Goal: Check status: Check status

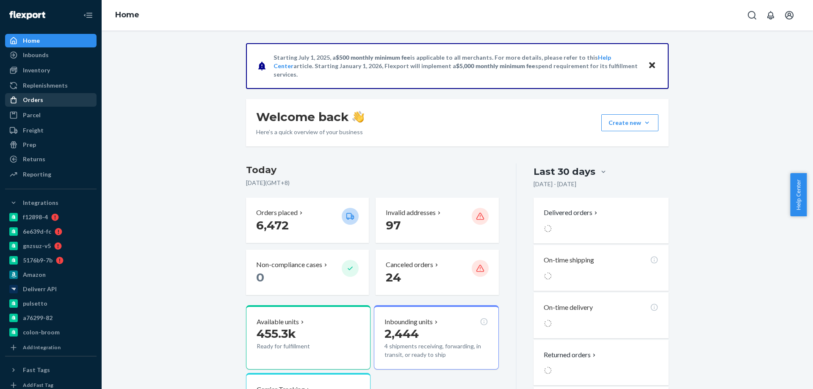
click at [28, 100] on div "Orders" at bounding box center [33, 100] width 20 height 8
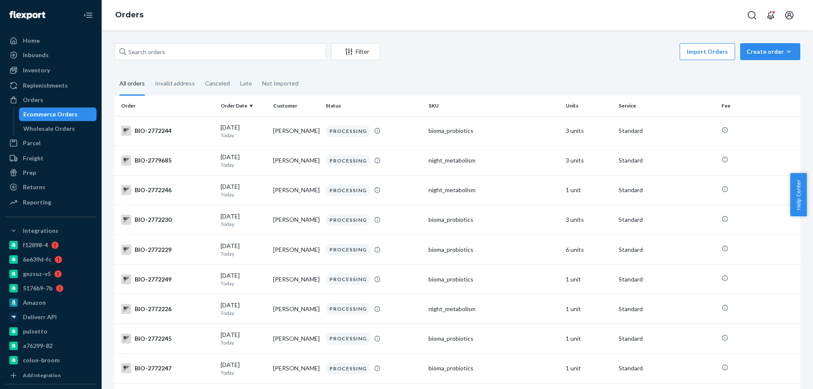
click at [58, 114] on div "Ecommerce Orders" at bounding box center [50, 114] width 54 height 8
click at [179, 47] on input "text" at bounding box center [220, 51] width 212 height 17
paste input "4123389"
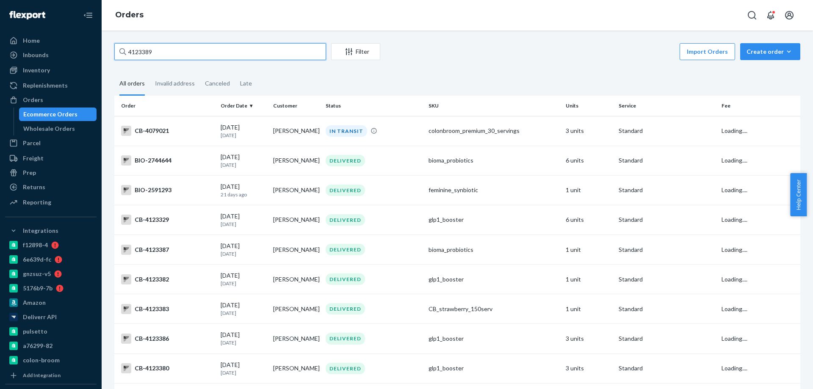
click at [141, 52] on input "4123389" at bounding box center [220, 51] width 212 height 17
click at [138, 51] on input "4123389" at bounding box center [220, 51] width 212 height 17
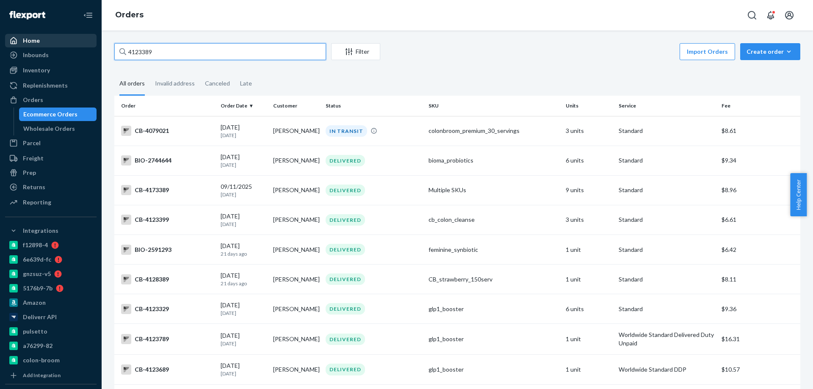
drag, startPoint x: 167, startPoint y: 51, endPoint x: 59, endPoint y: 41, distance: 108.0
click at [89, 45] on div "Home Inbounds Shipping Plans Problems Inventory Products Branded Packaging Repl…" at bounding box center [406, 194] width 813 height 389
paste input "2981618"
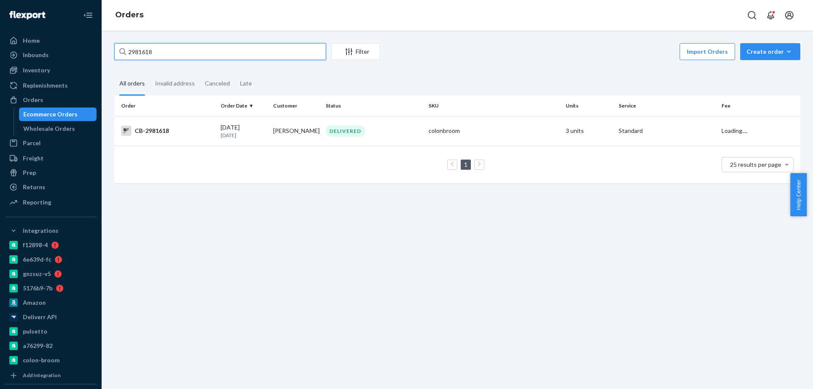
type input "2981618"
click at [300, 130] on td "Daniel Villafuerte" at bounding box center [296, 131] width 53 height 30
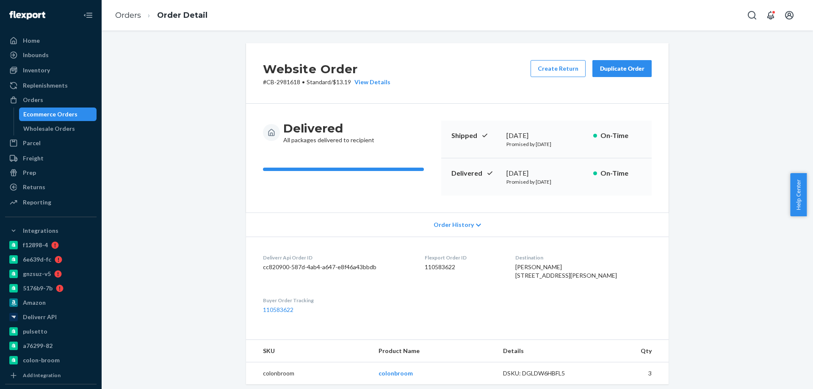
click at [74, 113] on div "Ecommerce Orders" at bounding box center [50, 114] width 54 height 8
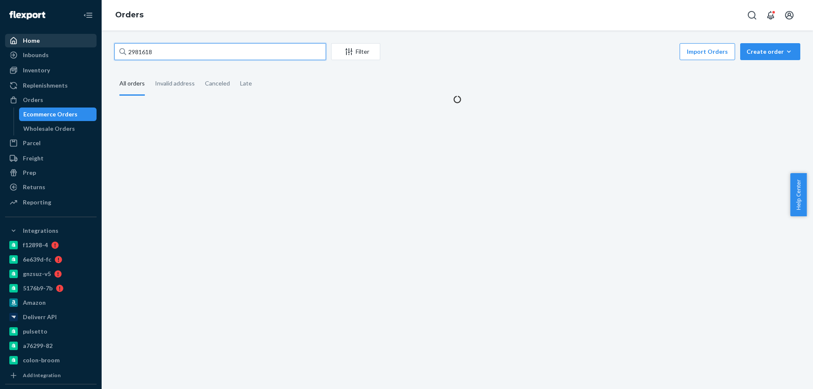
drag, startPoint x: 182, startPoint y: 49, endPoint x: 34, endPoint y: 39, distance: 148.1
click at [47, 42] on div "Home Inbounds Shipping Plans Problems Inventory Products Branded Packaging Repl…" at bounding box center [406, 194] width 813 height 389
paste input "3766681"
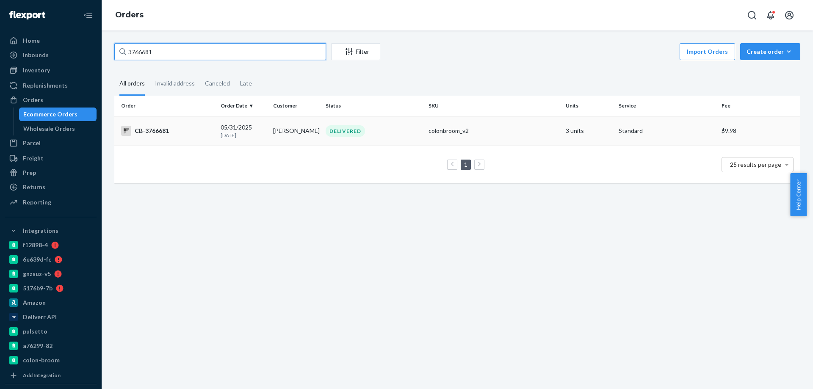
type input "3766681"
click at [295, 127] on td "Daniel Villafuerte" at bounding box center [296, 131] width 53 height 30
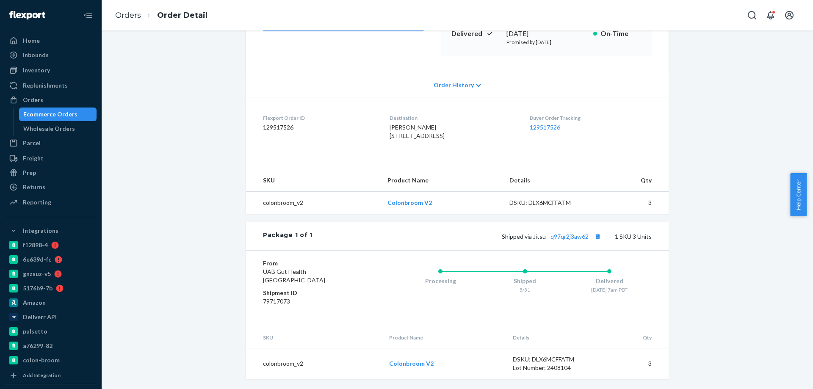
scroll to position [157, 0]
click at [75, 119] on div "Ecommerce Orders" at bounding box center [58, 114] width 76 height 12
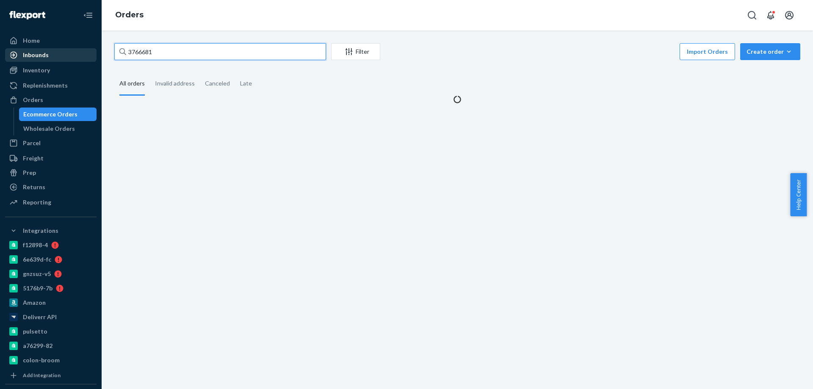
drag, startPoint x: 68, startPoint y: 42, endPoint x: 65, endPoint y: 52, distance: 10.5
click at [58, 40] on div "Home Inbounds Shipping Plans Problems Inventory Products Branded Packaging Repl…" at bounding box center [406, 194] width 813 height 389
paste input "4201518"
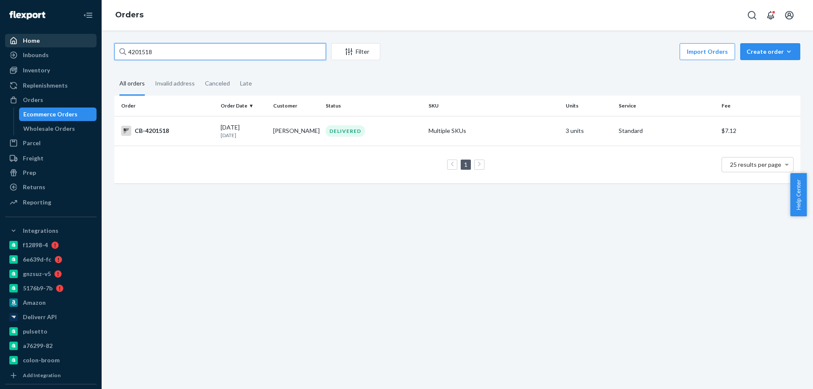
paste input "17214"
click at [56, 39] on div "Home Inbounds Shipping Plans Problems Inventory Products Branded Packaging Repl…" at bounding box center [406, 194] width 813 height 389
type input "4217214"
click at [264, 130] on div "09/23/2025 Today" at bounding box center [244, 131] width 46 height 16
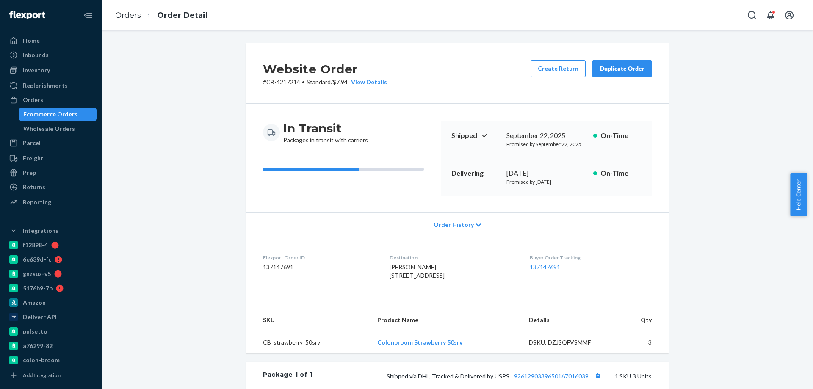
scroll to position [85, 0]
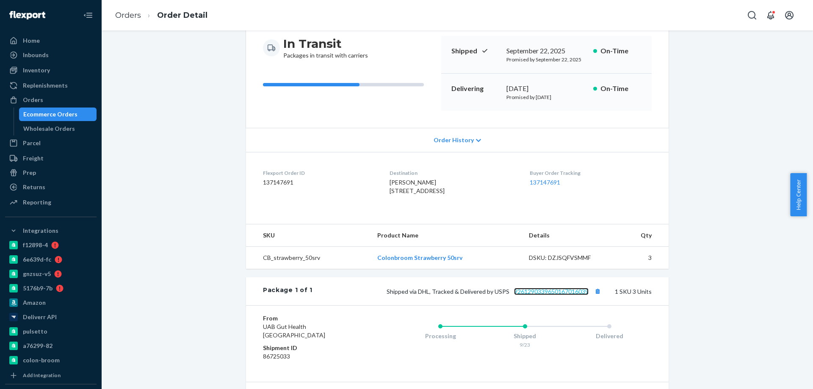
click at [560, 295] on link "9261290339650167016039" at bounding box center [551, 291] width 75 height 7
click at [57, 117] on div "Ecommerce Orders" at bounding box center [50, 114] width 54 height 8
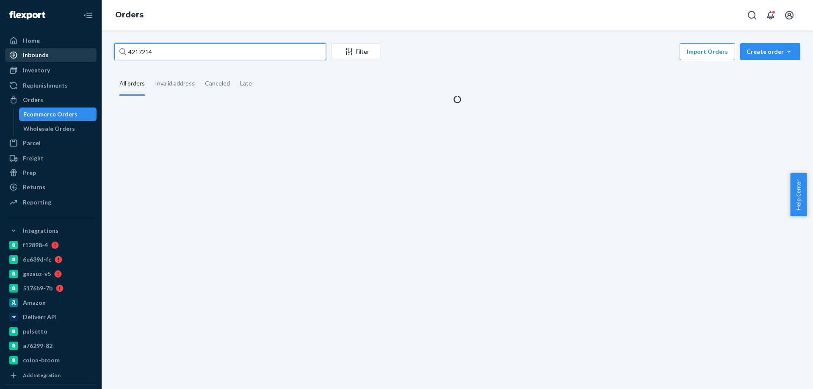
drag, startPoint x: 72, startPoint y: 40, endPoint x: 43, endPoint y: 54, distance: 31.6
click at [31, 34] on div "Home Inbounds Shipping Plans Problems Inventory Products Branded Packaging Repl…" at bounding box center [406, 194] width 813 height 389
paste input "878"
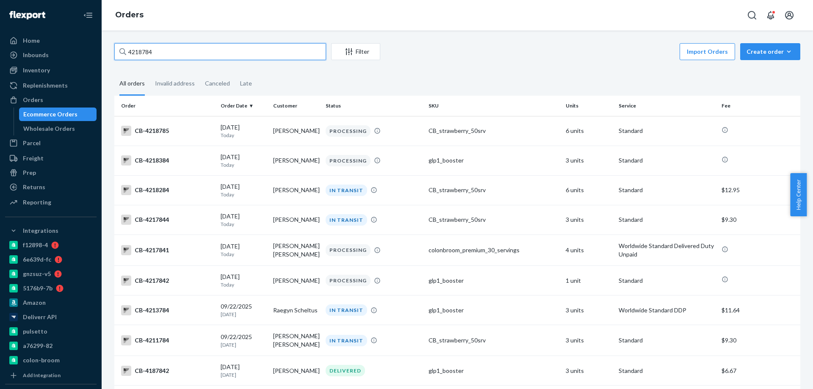
drag, startPoint x: 172, startPoint y: 53, endPoint x: 1, endPoint y: 33, distance: 171.8
click at [0, 35] on div "Home Inbounds Shipping Plans Problems Inventory Products Branded Packaging Repl…" at bounding box center [406, 194] width 813 height 389
paste input "842"
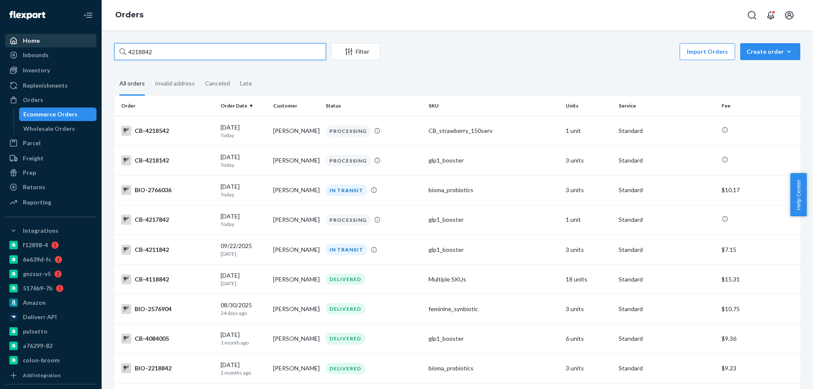
drag, startPoint x: 178, startPoint y: 51, endPoint x: 12, endPoint y: 36, distance: 167.1
click at [41, 38] on div "Home Inbounds Shipping Plans Problems Inventory Products Branded Packaging Repl…" at bounding box center [406, 194] width 813 height 389
paste input "784"
type input "4218784"
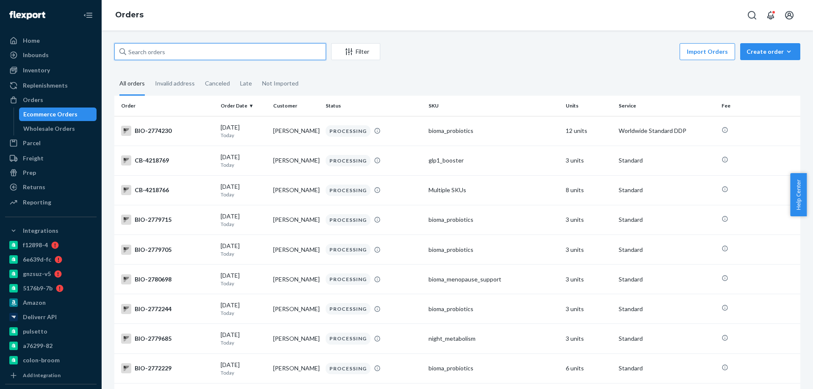
click at [172, 53] on input "text" at bounding box center [220, 51] width 212 height 17
paste input "4218784"
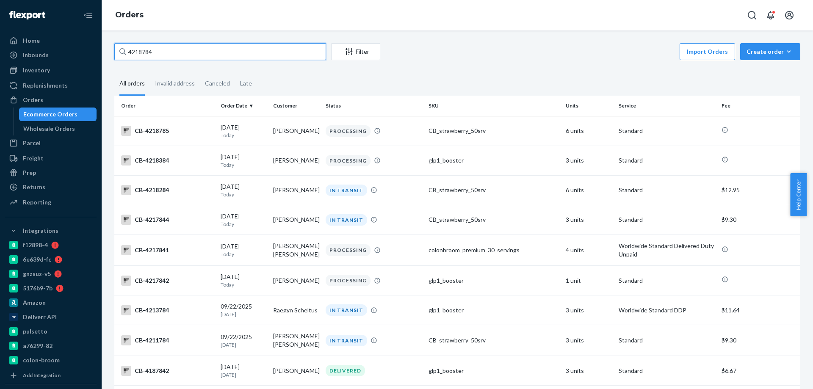
drag, startPoint x: 185, startPoint y: 53, endPoint x: 0, endPoint y: 33, distance: 186.1
click at [14, 44] on div "Home Inbounds Shipping Plans Problems Inventory Products Branded Packaging Repl…" at bounding box center [406, 194] width 813 height 389
paste input "842"
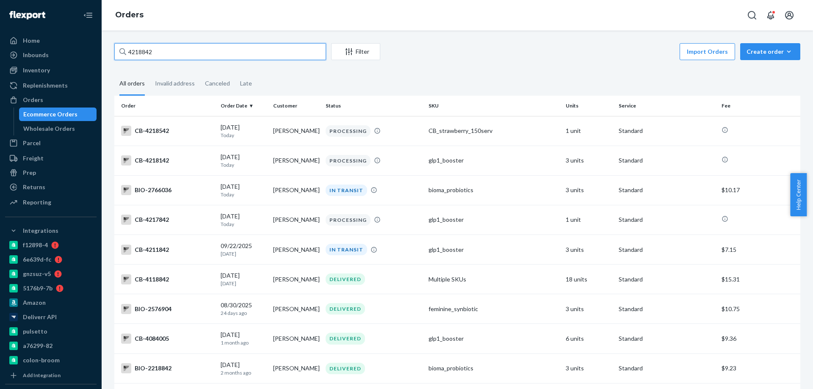
drag, startPoint x: 165, startPoint y: 59, endPoint x: 170, endPoint y: 56, distance: 6.3
click at [169, 57] on input "4218842" at bounding box center [220, 51] width 212 height 17
drag, startPoint x: 174, startPoint y: 53, endPoint x: 36, endPoint y: 50, distance: 137.7
click at [83, 51] on div "Home Inbounds Shipping Plans Problems Inventory Products Branded Packaging Repl…" at bounding box center [406, 194] width 813 height 389
paste input "149951"
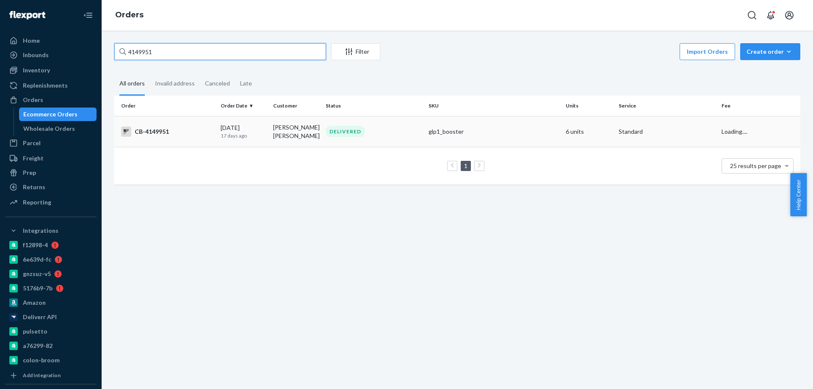
type input "4149951"
click at [268, 133] on td "[DATE] [DATE]" at bounding box center [243, 131] width 53 height 31
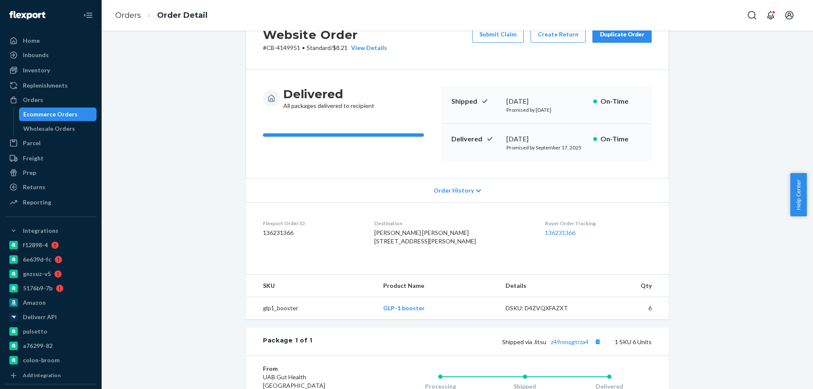
scroll to position [85, 0]
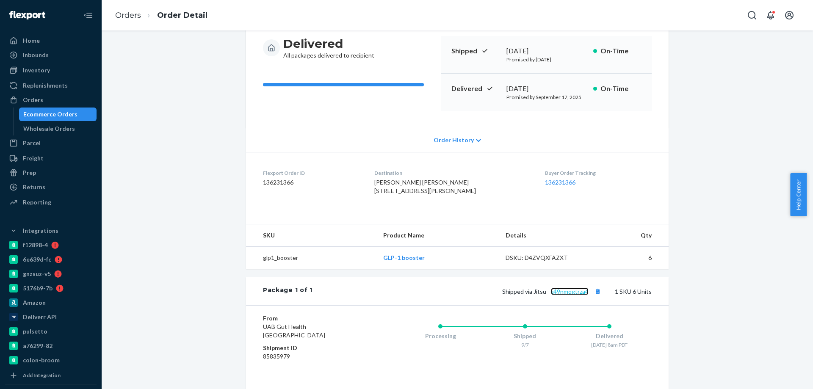
click at [566, 295] on link "z49nmqgtrza4" at bounding box center [570, 291] width 38 height 7
click at [62, 113] on div "Ecommerce Orders" at bounding box center [50, 114] width 54 height 8
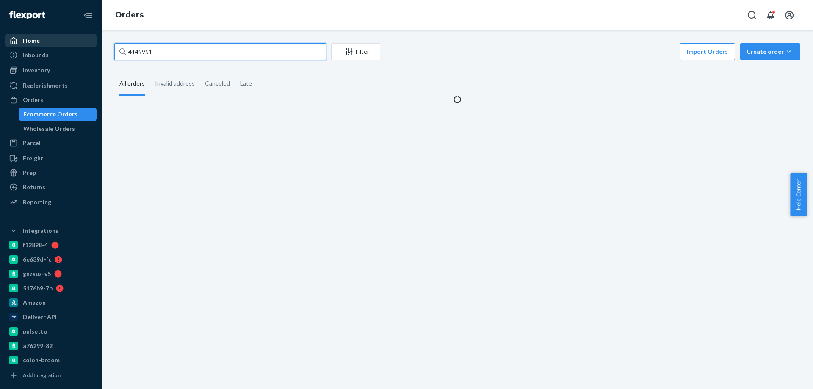
drag, startPoint x: 174, startPoint y: 50, endPoint x: 50, endPoint y: 44, distance: 125.0
click at [77, 43] on div "Home Inbounds Shipping Plans Problems Inventory Products Branded Packaging Repl…" at bounding box center [406, 194] width 813 height 389
paste input "218988"
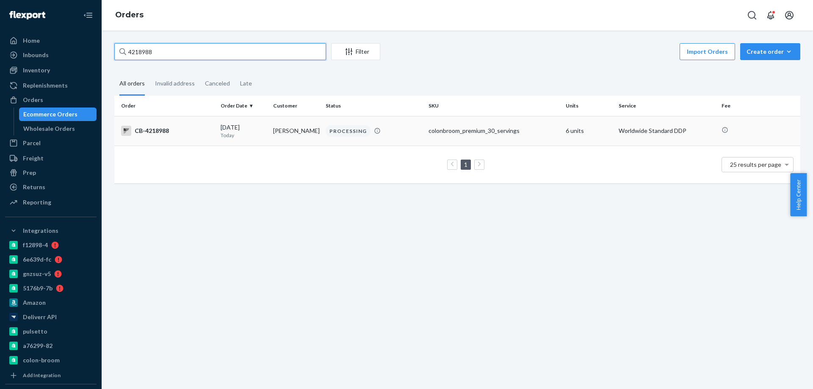
type input "4218988"
click at [298, 134] on td "[PERSON_NAME]" at bounding box center [296, 131] width 53 height 30
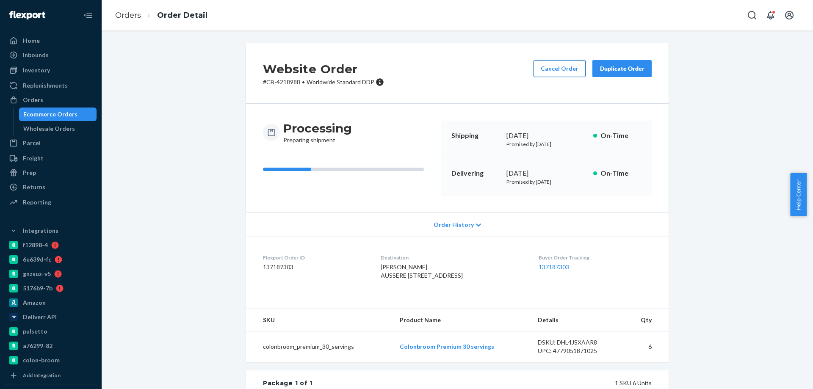
click at [559, 67] on button "Cancel Order" at bounding box center [560, 68] width 52 height 17
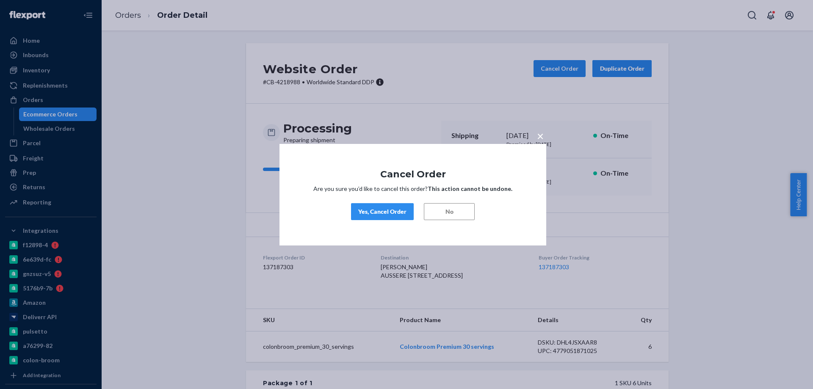
click at [377, 209] on div "Yes, Cancel Order" at bounding box center [382, 211] width 48 height 8
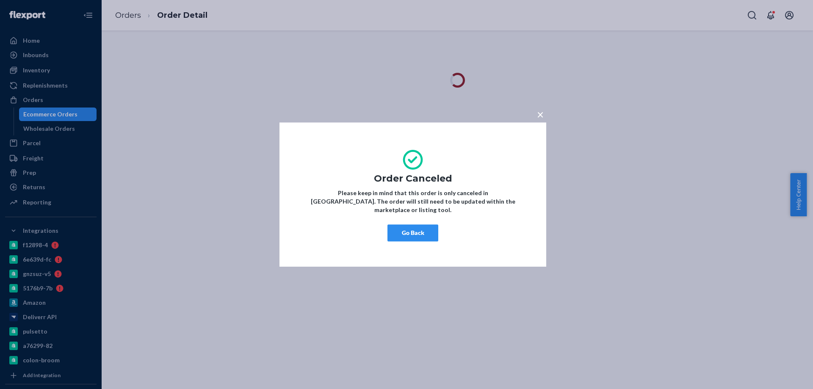
click at [408, 225] on button "Go Back" at bounding box center [412, 232] width 51 height 17
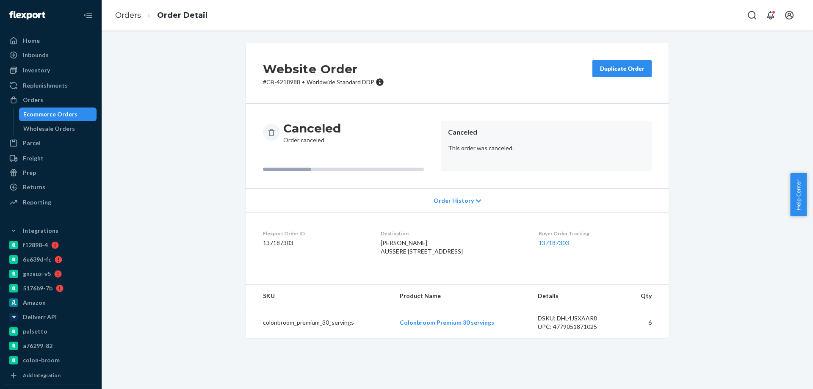
click at [89, 111] on div "Ecommerce Orders" at bounding box center [58, 114] width 76 height 12
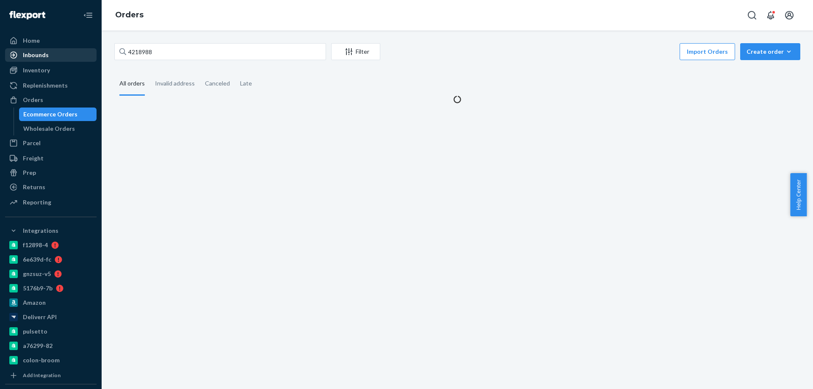
drag, startPoint x: 166, startPoint y: 61, endPoint x: 59, endPoint y: 51, distance: 106.8
click at [79, 53] on div "Home Inbounds Shipping Plans Problems Inventory Products Branded Packaging Repl…" at bounding box center [406, 194] width 813 height 389
click at [168, 49] on input "4218988" at bounding box center [220, 51] width 212 height 17
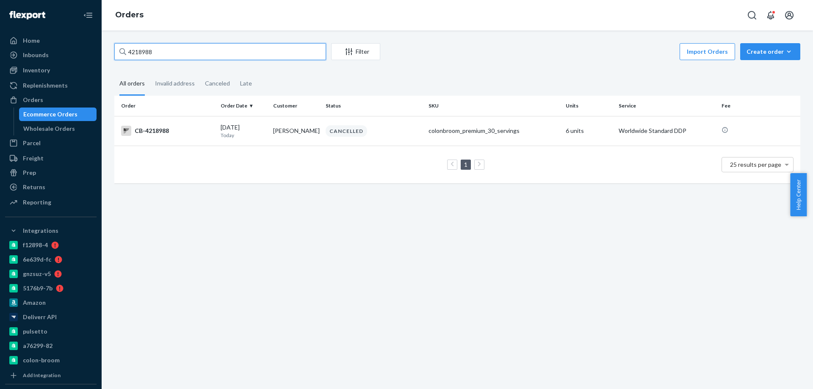
click at [168, 49] on input "4218988" at bounding box center [220, 51] width 212 height 17
paste input "180"
type input "4218180"
click at [290, 138] on td "[PERSON_NAME]" at bounding box center [296, 131] width 53 height 30
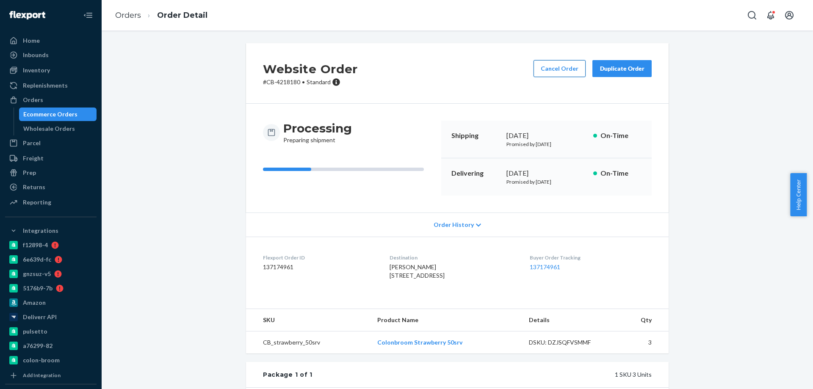
click at [564, 61] on button "Cancel Order" at bounding box center [560, 68] width 52 height 17
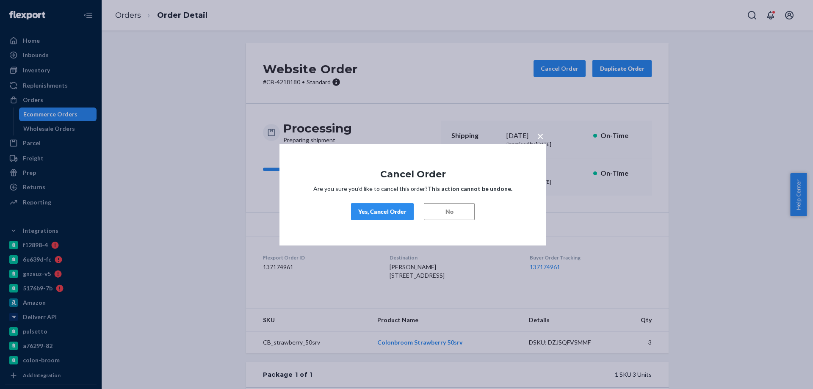
click at [379, 207] on button "Yes, Cancel Order" at bounding box center [382, 211] width 63 height 17
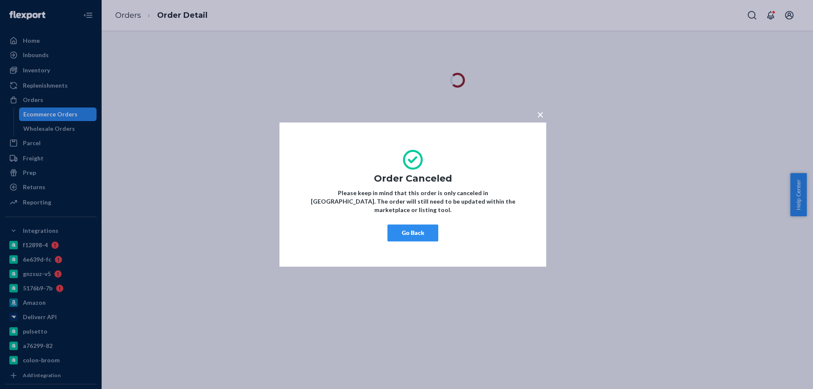
click at [397, 224] on button "Go Back" at bounding box center [412, 232] width 51 height 17
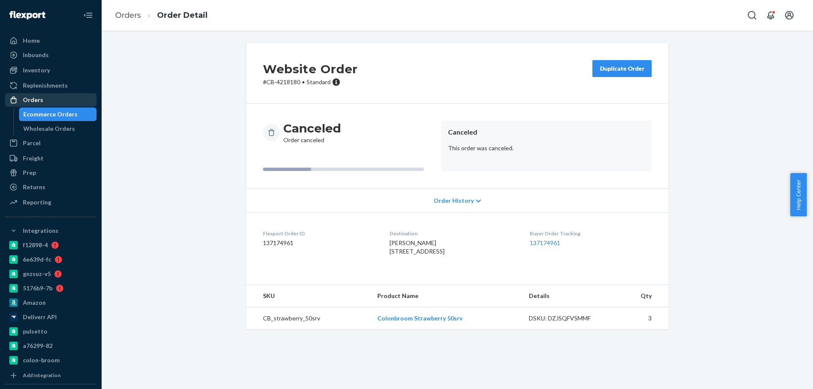
click at [64, 113] on div "Ecommerce Orders" at bounding box center [50, 114] width 54 height 8
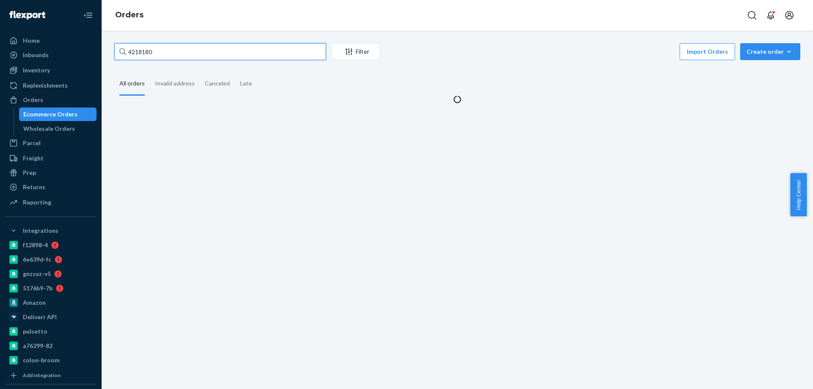
paste input "7474"
click at [69, 33] on div "Home Inbounds Shipping Plans Problems Inventory Products Branded Packaging Repl…" at bounding box center [406, 194] width 813 height 389
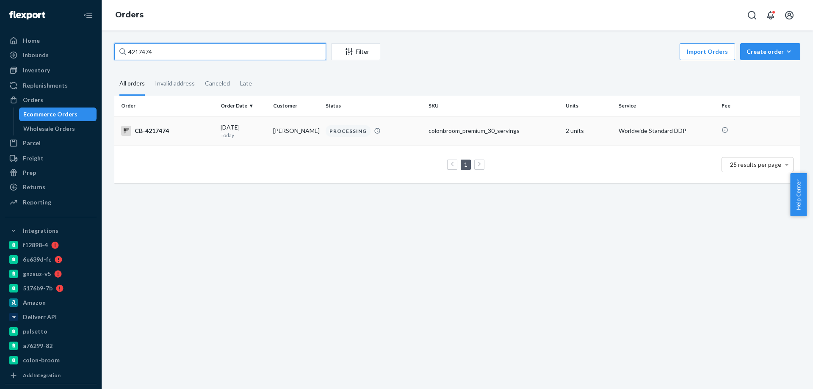
type input "4217474"
click at [272, 136] on td "[PERSON_NAME]" at bounding box center [296, 131] width 53 height 30
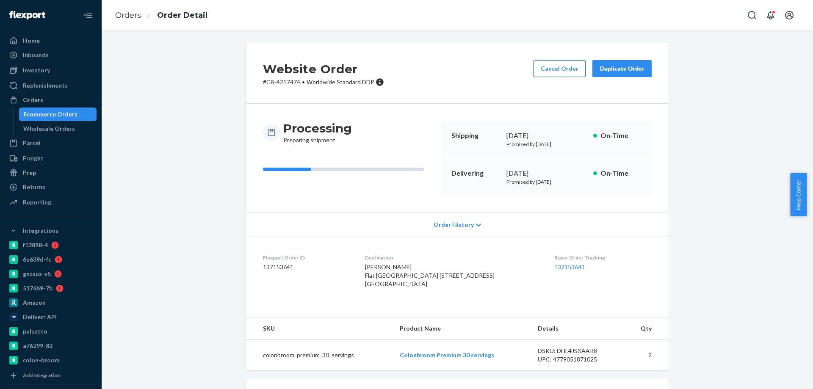
click at [539, 76] on div "Cancel Order Duplicate Order" at bounding box center [592, 73] width 125 height 26
click at [540, 67] on button "Cancel Order" at bounding box center [560, 68] width 52 height 17
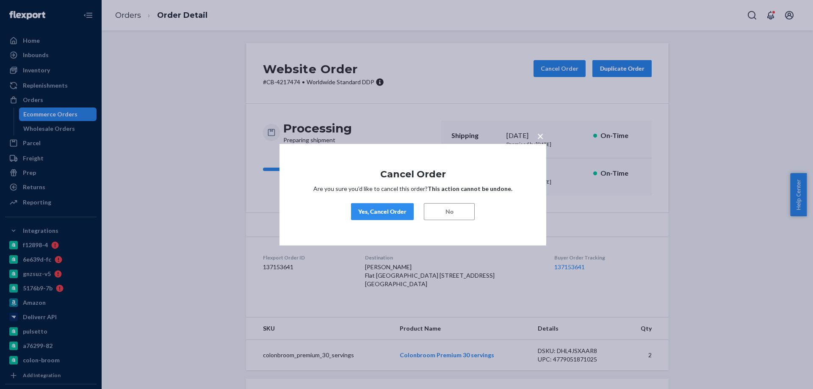
click at [377, 212] on div "Yes, Cancel Order" at bounding box center [382, 211] width 48 height 8
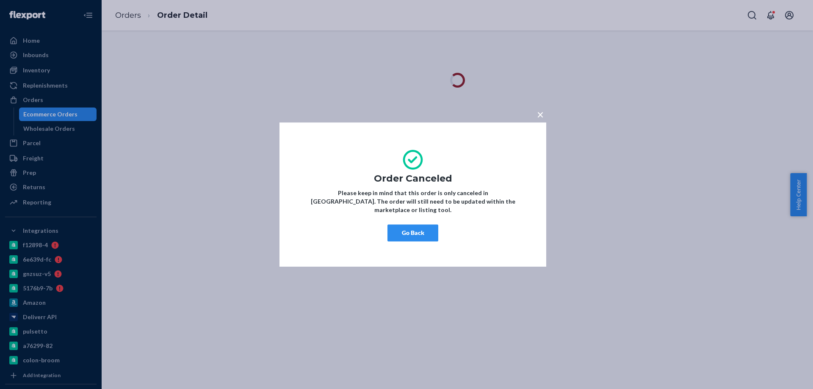
click at [401, 225] on button "Go Back" at bounding box center [412, 232] width 51 height 17
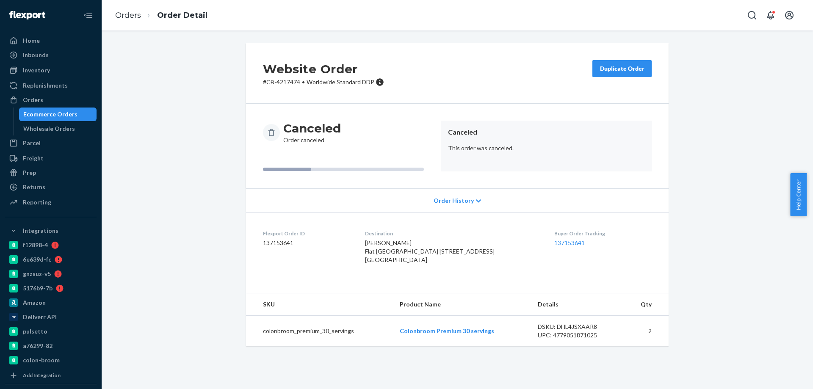
click at [67, 115] on div "Ecommerce Orders" at bounding box center [50, 114] width 54 height 8
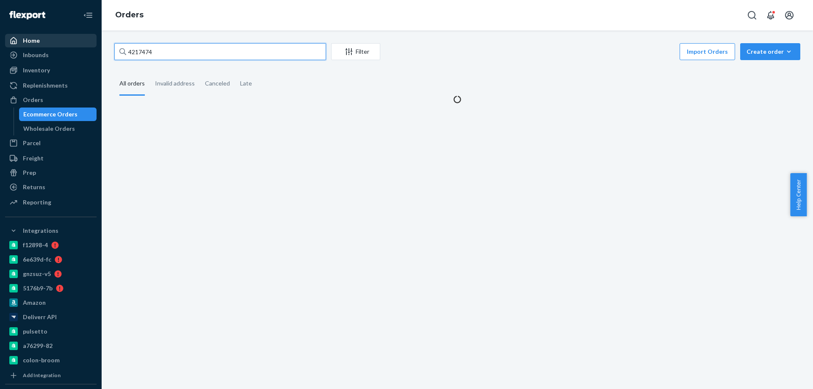
paste input "015139"
drag, startPoint x: 137, startPoint y: 51, endPoint x: 30, endPoint y: 40, distance: 107.7
click at [59, 43] on div "Home Inbounds Shipping Plans Problems Inventory Products Branded Packaging Repl…" at bounding box center [406, 194] width 813 height 389
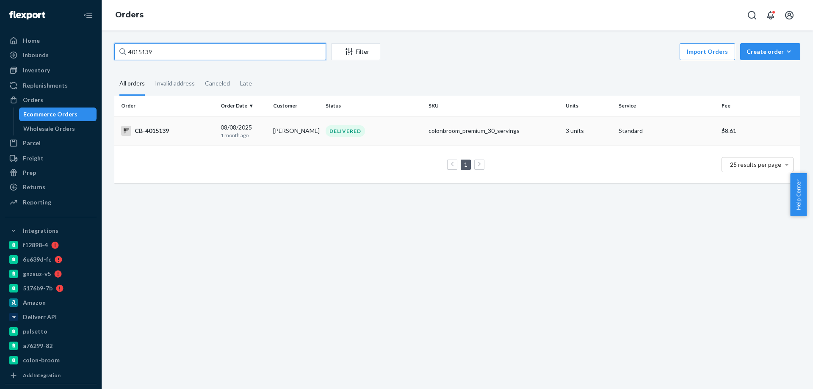
type input "4015139"
click at [274, 138] on td "[PERSON_NAME]" at bounding box center [296, 131] width 53 height 30
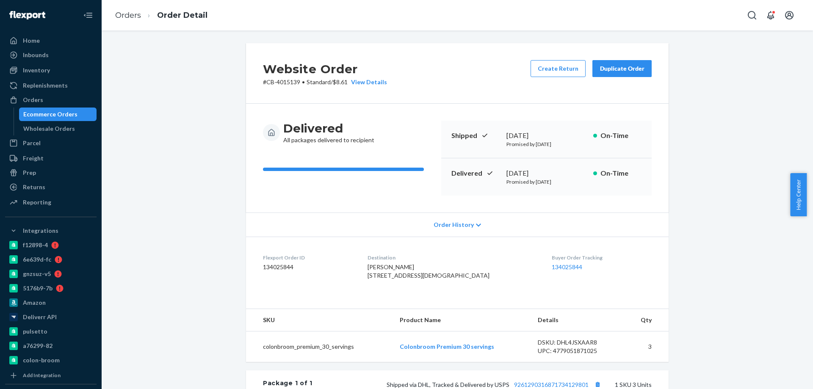
copy div "st 13, 2025"
copy div "gust 13, 2025"
copy div "[DATE]"
drag, startPoint x: 559, startPoint y: 170, endPoint x: 500, endPoint y: 171, distance: 59.3
click at [501, 171] on div "Delivered [DATE] Promised by [DATE] On-Time" at bounding box center [546, 176] width 210 height 37
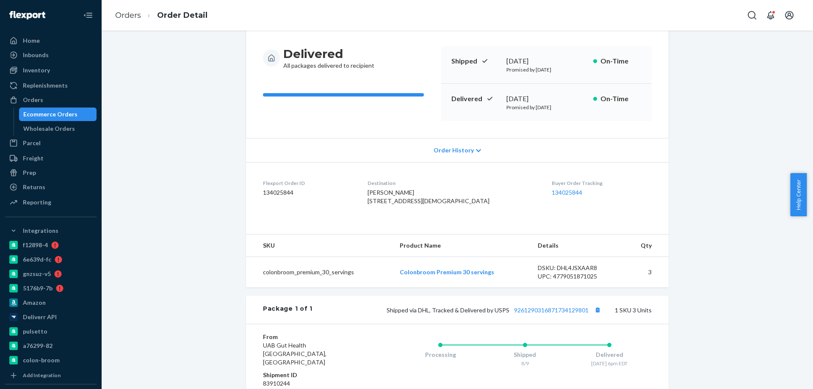
scroll to position [85, 0]
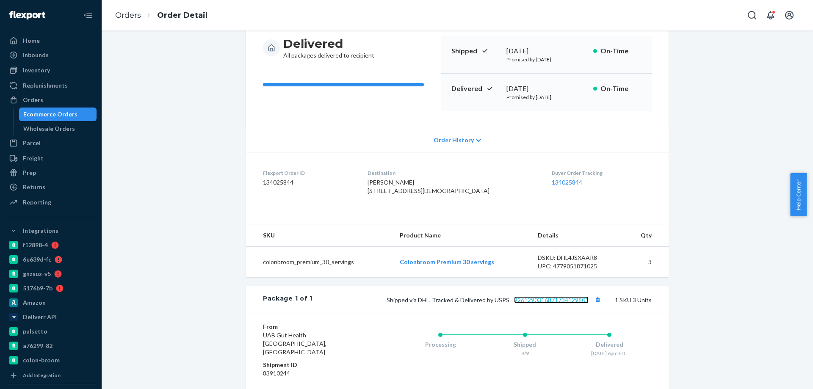
click at [554, 304] on link "9261290316871734129801" at bounding box center [551, 299] width 75 height 7
